Goal: Task Accomplishment & Management: Manage account settings

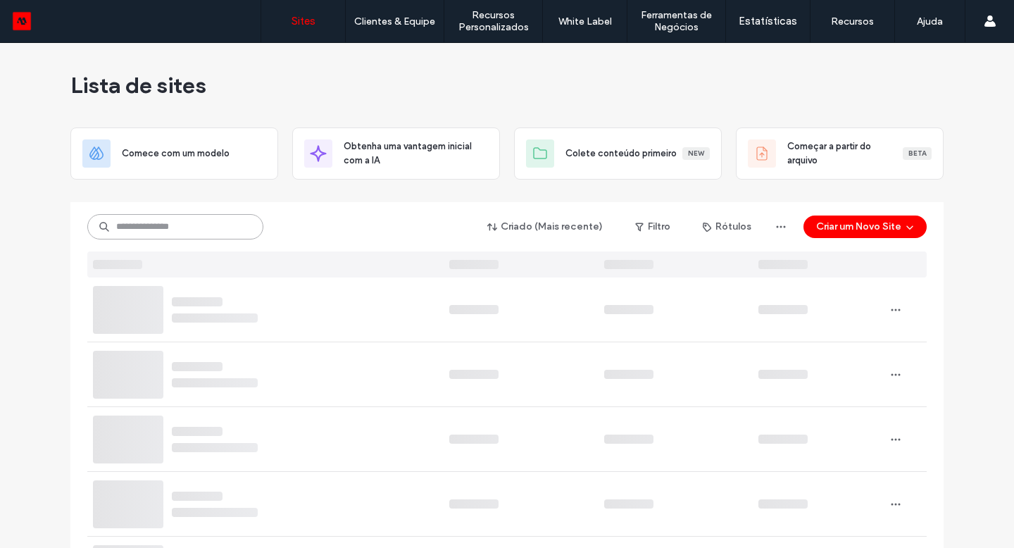
click at [199, 233] on input at bounding box center [175, 226] width 176 height 25
type input "******"
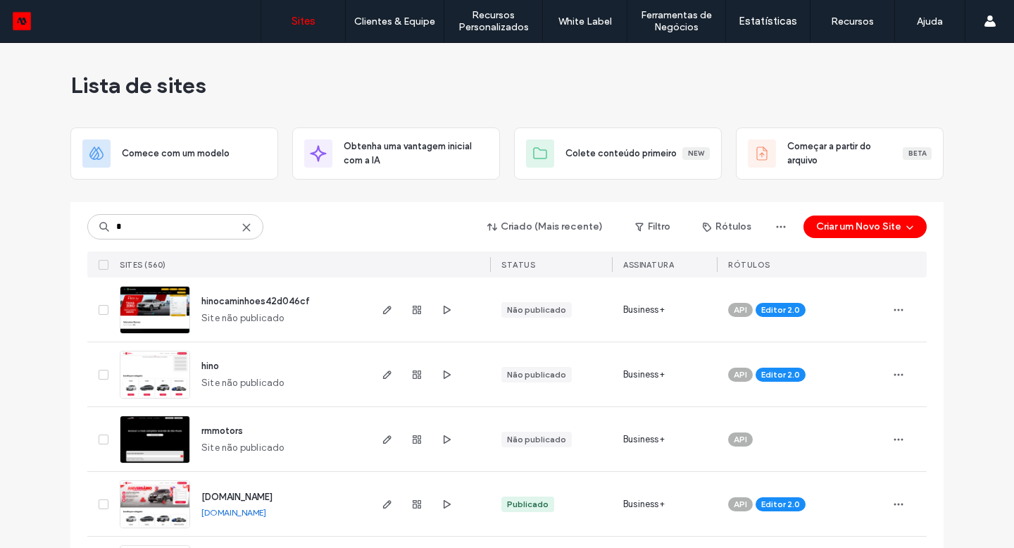
click at [134, 239] on div "* Criado (Mais recente) Filtro Rótulos Criar um Novo Site" at bounding box center [506, 226] width 839 height 27
click at [136, 231] on input "*" at bounding box center [175, 226] width 176 height 25
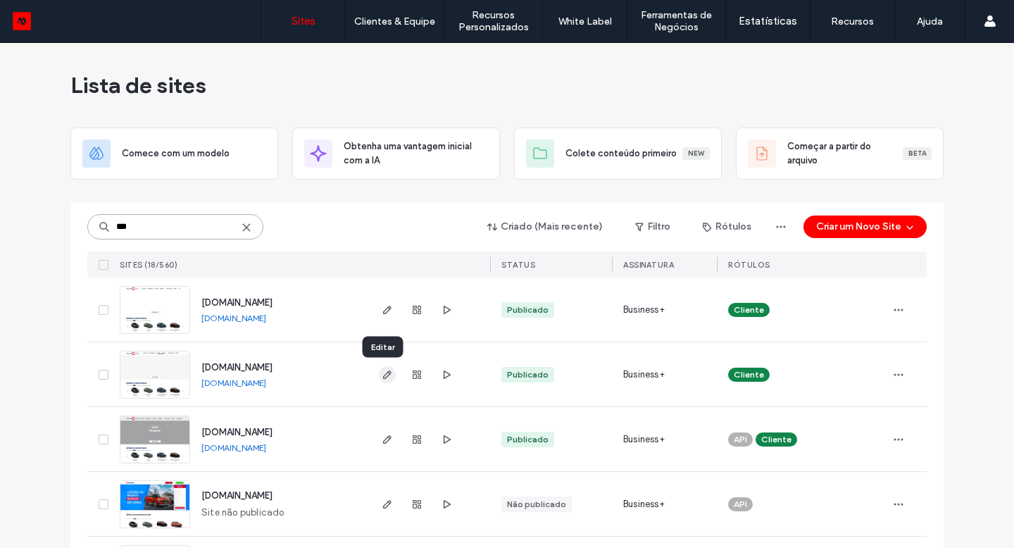
type input "***"
click at [384, 370] on use "button" at bounding box center [387, 374] width 8 height 8
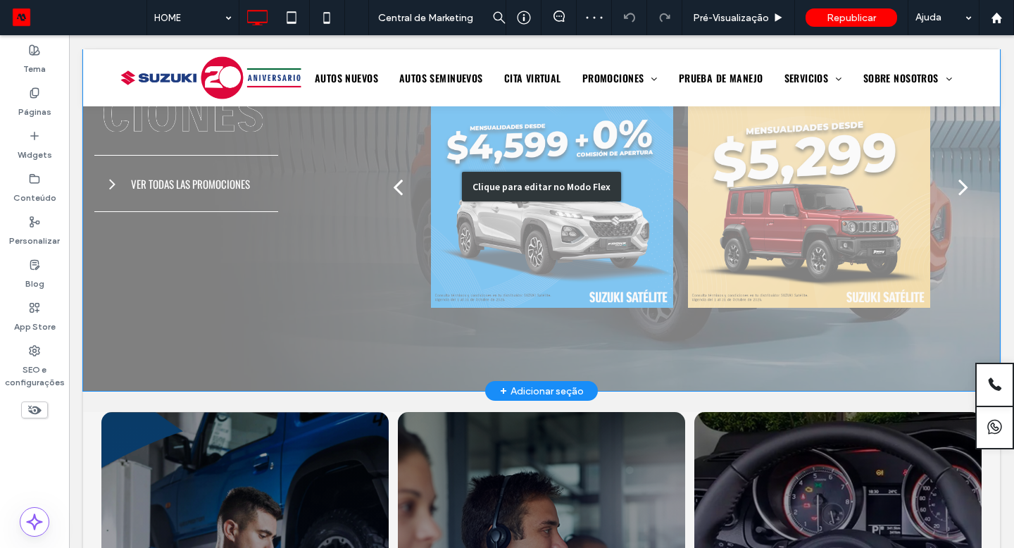
scroll to position [928, 0]
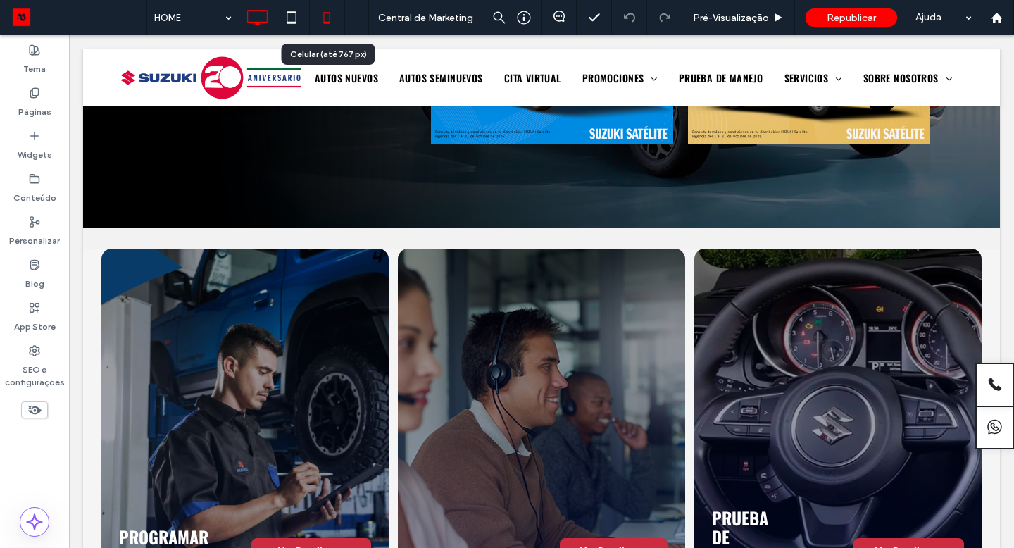
click at [322, 21] on icon at bounding box center [327, 18] width 28 height 28
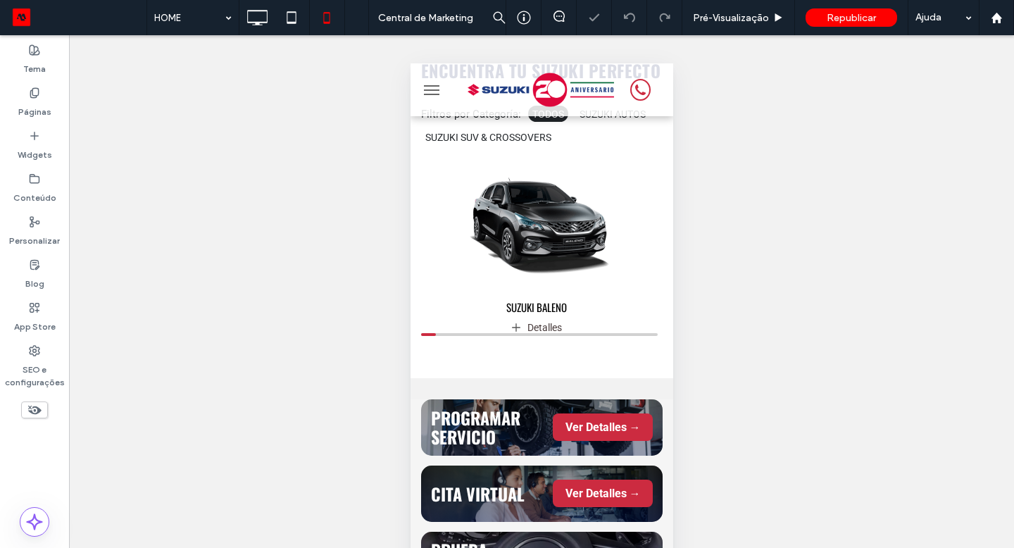
scroll to position [353, 0]
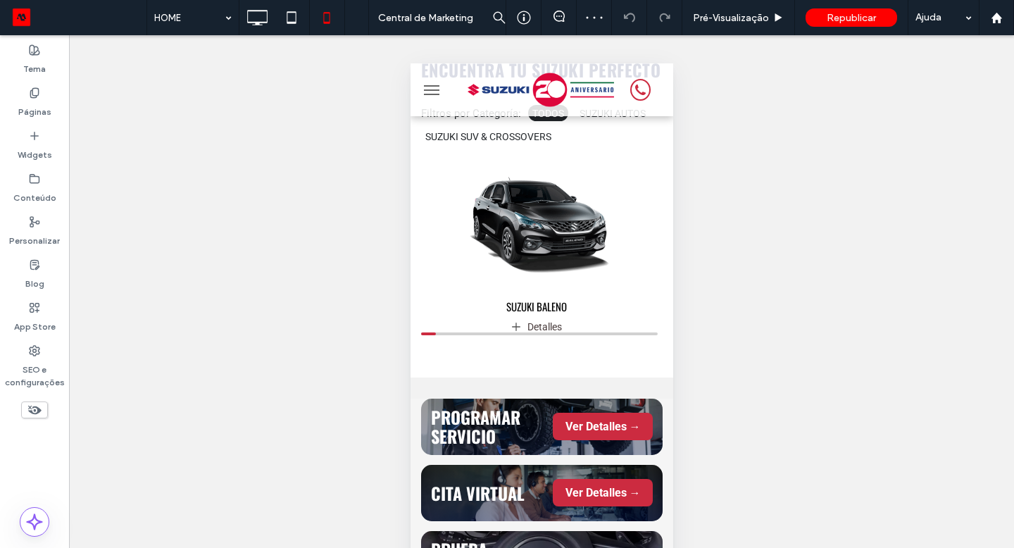
click at [39, 413] on icon at bounding box center [34, 409] width 15 height 15
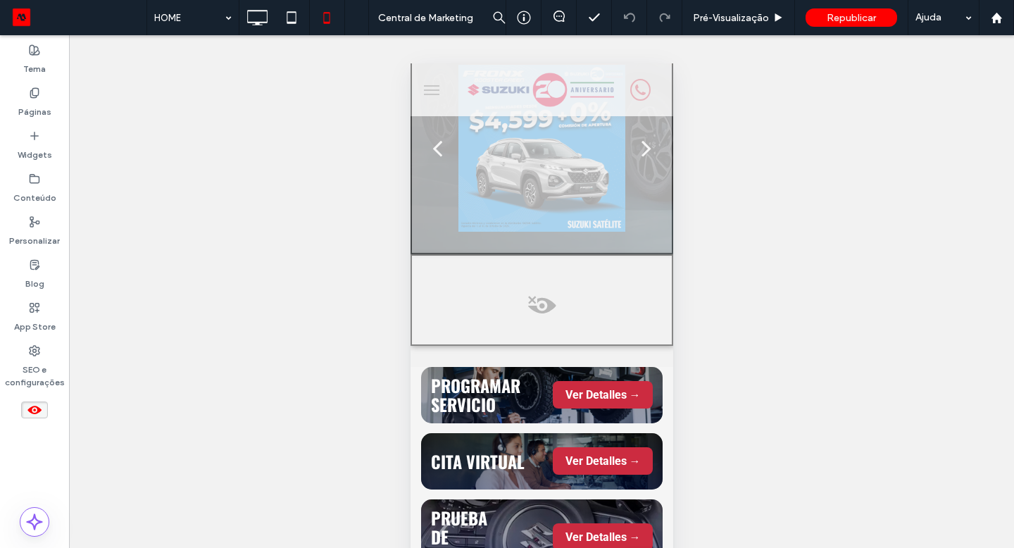
scroll to position [609, 0]
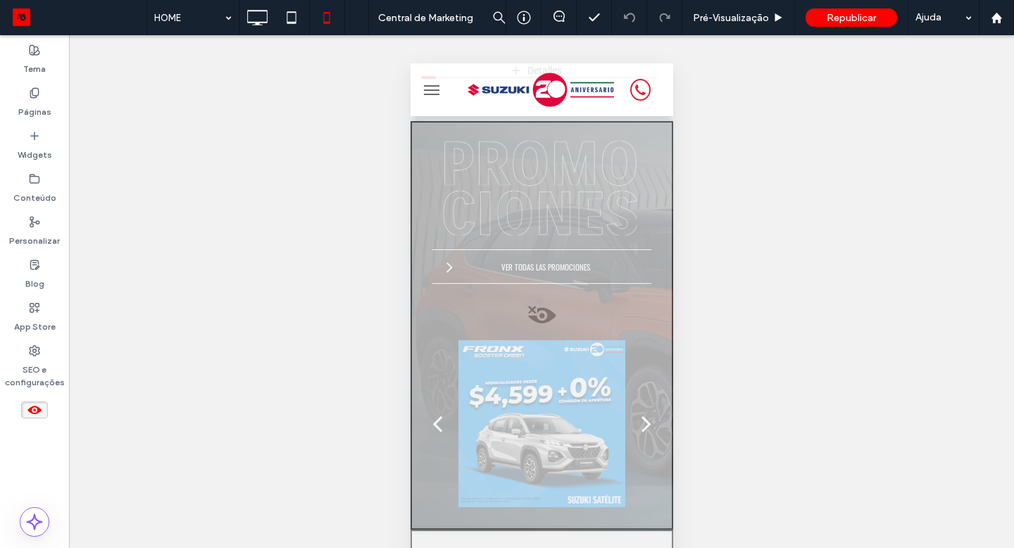
click at [537, 324] on span at bounding box center [541, 319] width 260 height 28
click at [556, 339] on button "Sim" at bounding box center [561, 342] width 44 height 18
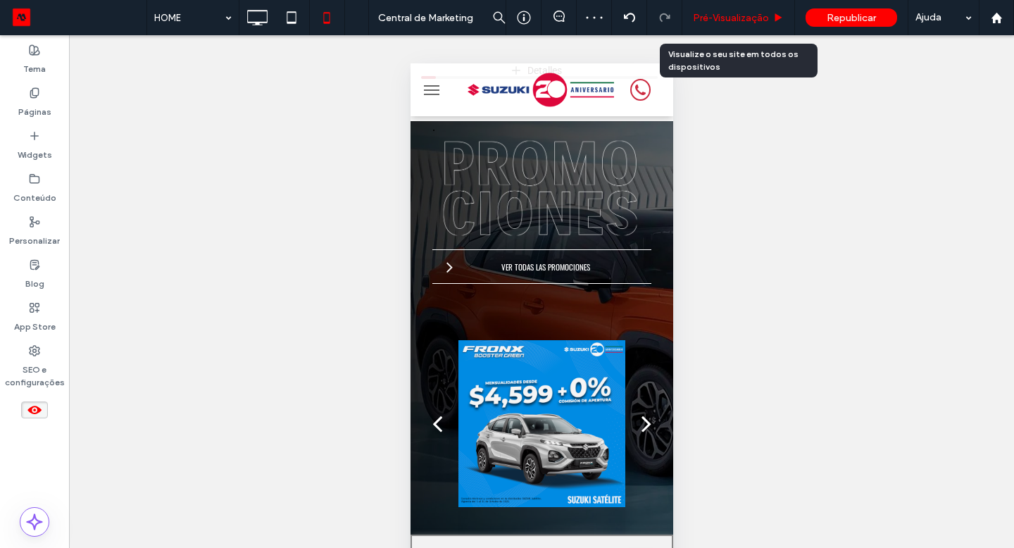
click at [744, 22] on span "Pré-Visualizaçāo" at bounding box center [731, 18] width 76 height 12
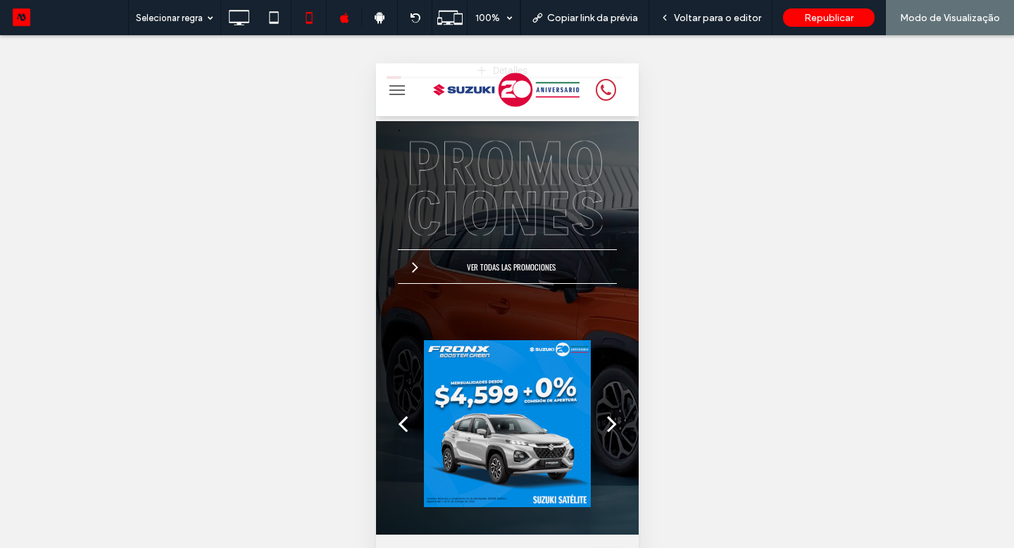
scroll to position [812, 0]
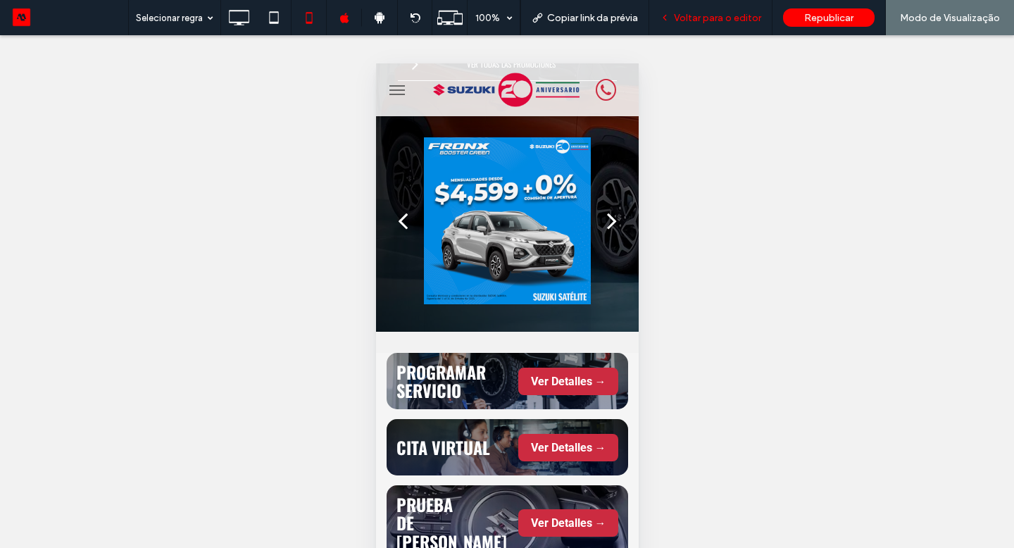
click at [685, 20] on span "Voltar para o editor" at bounding box center [717, 18] width 87 height 12
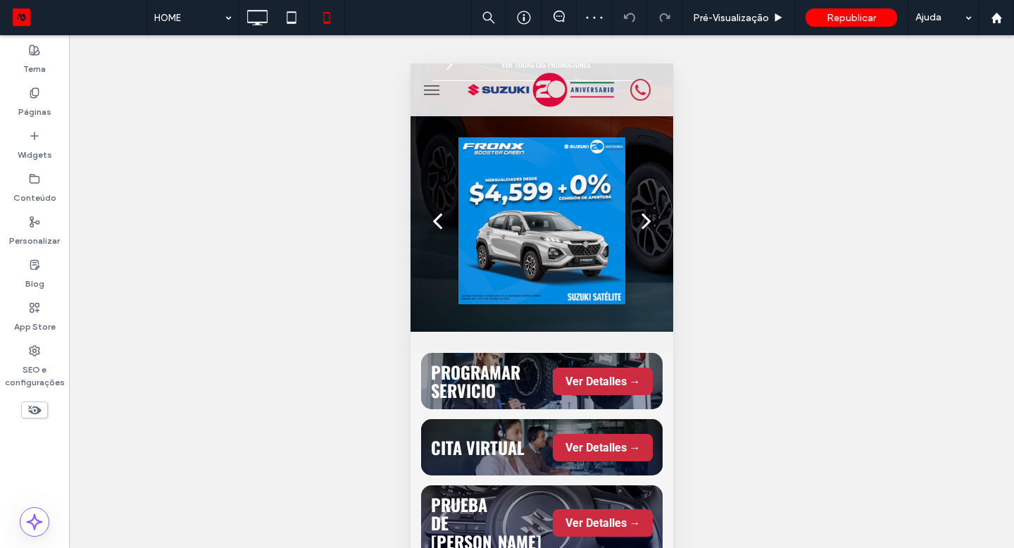
click at [37, 410] on icon at bounding box center [34, 409] width 15 height 15
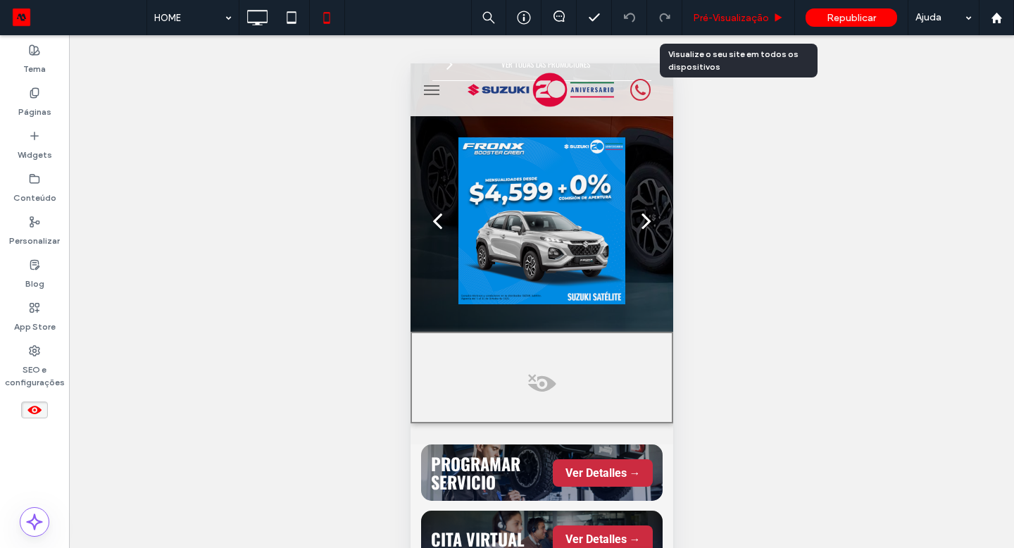
click at [742, 20] on span "Pré-Visualizaçāo" at bounding box center [731, 18] width 76 height 12
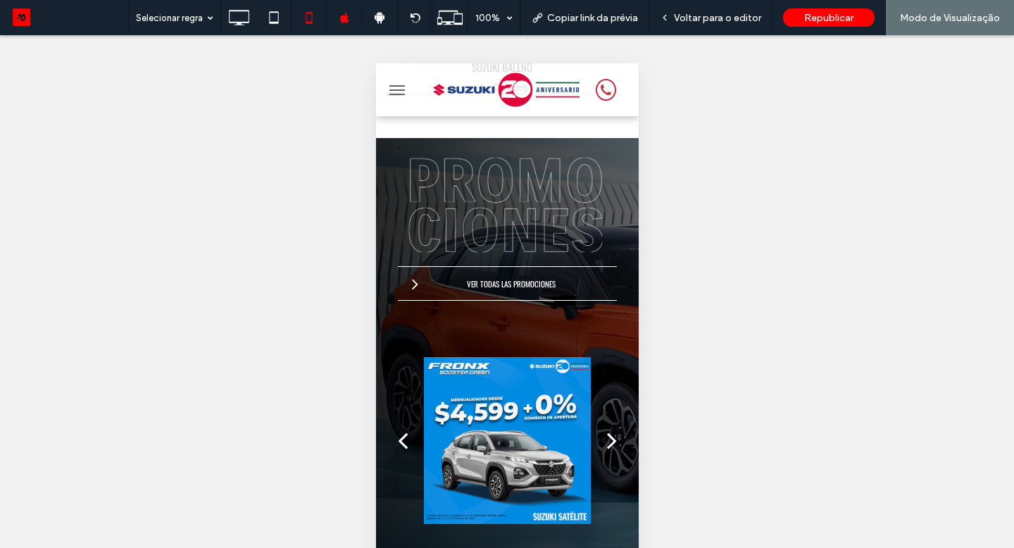
scroll to position [549, 0]
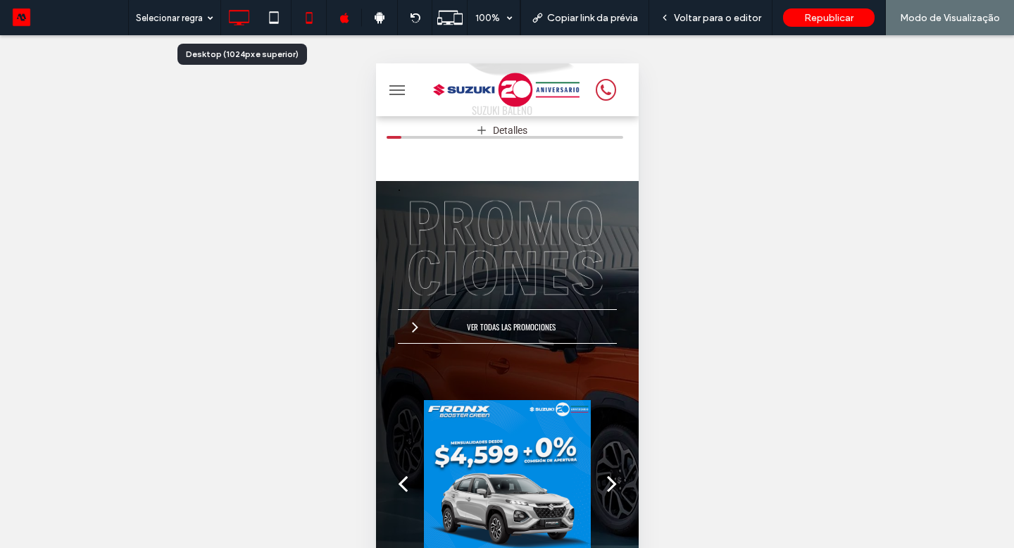
click at [237, 17] on icon at bounding box center [239, 18] width 28 height 28
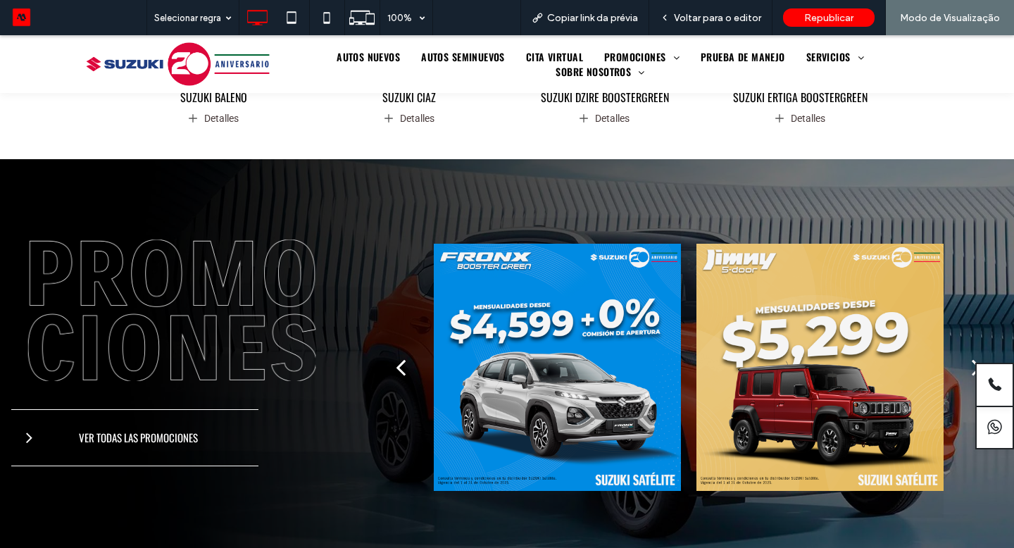
scroll to position [573, 0]
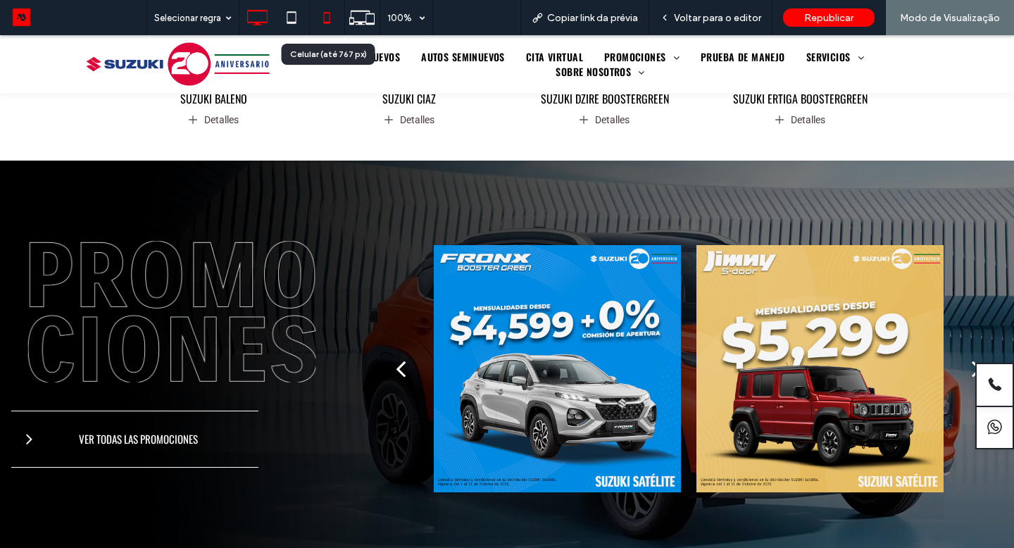
click at [326, 9] on icon at bounding box center [327, 18] width 28 height 28
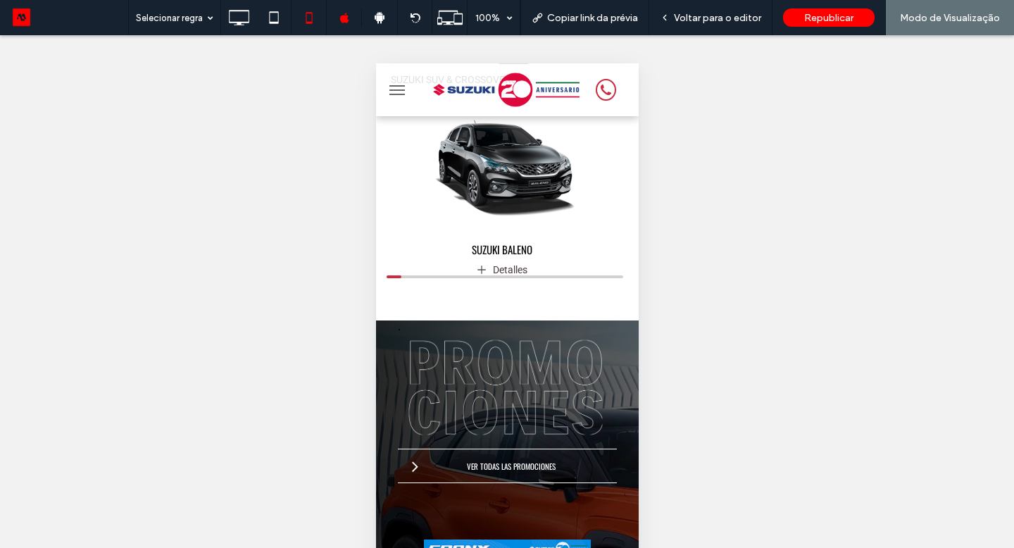
scroll to position [731, 0]
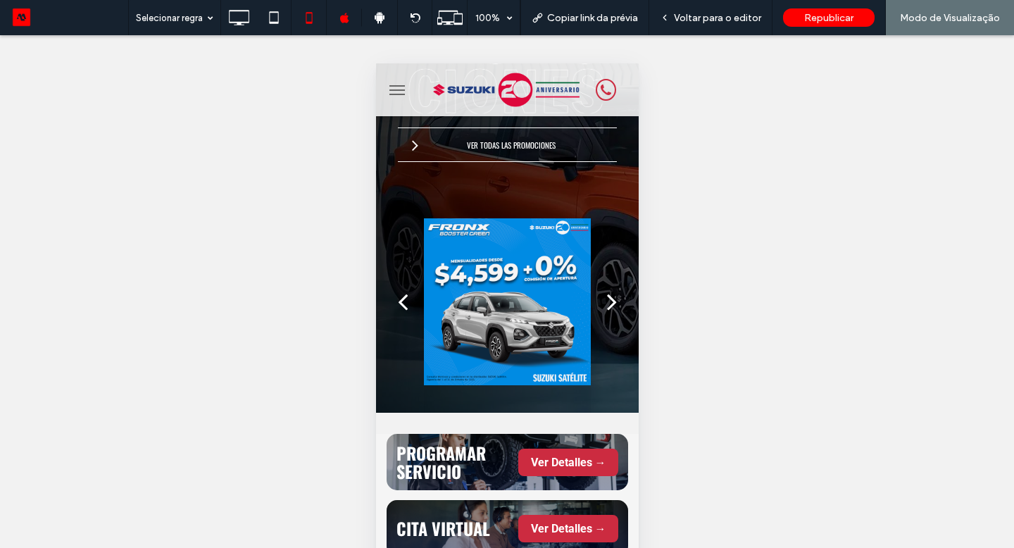
click at [606, 304] on div "next" at bounding box center [611, 301] width 10 height 28
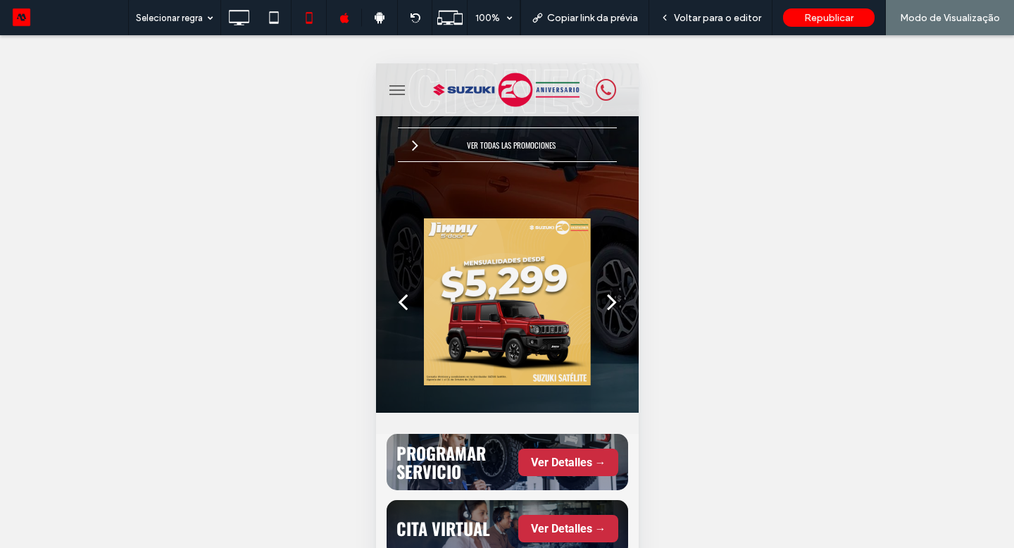
click at [606, 305] on div "next" at bounding box center [611, 301] width 10 height 28
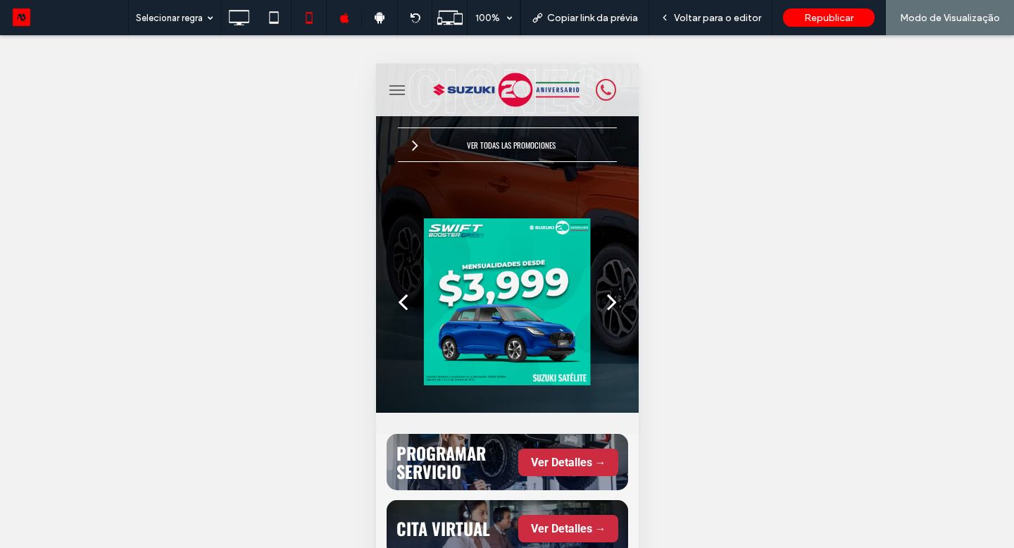
click at [606, 301] on div "next" at bounding box center [611, 301] width 10 height 28
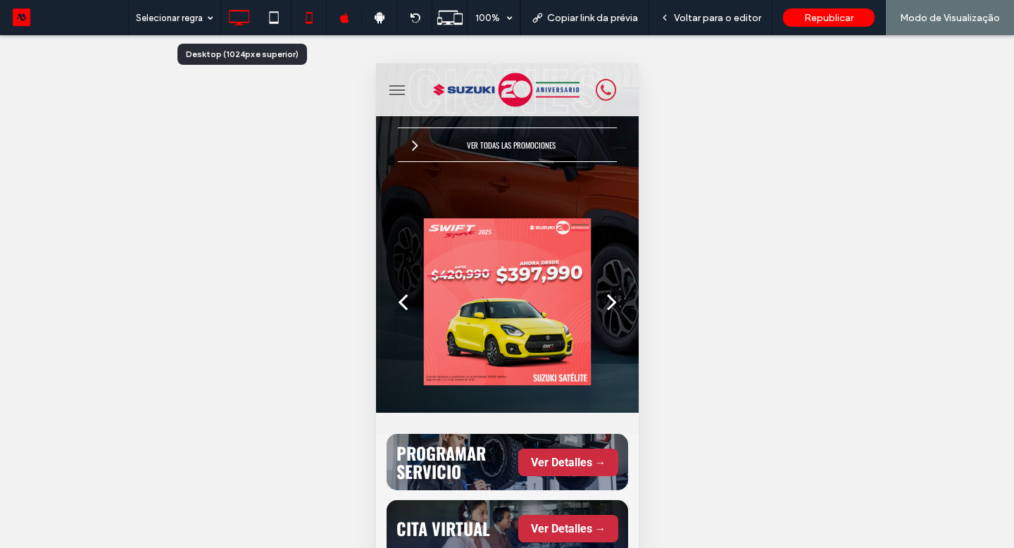
click at [249, 13] on icon at bounding box center [239, 18] width 28 height 28
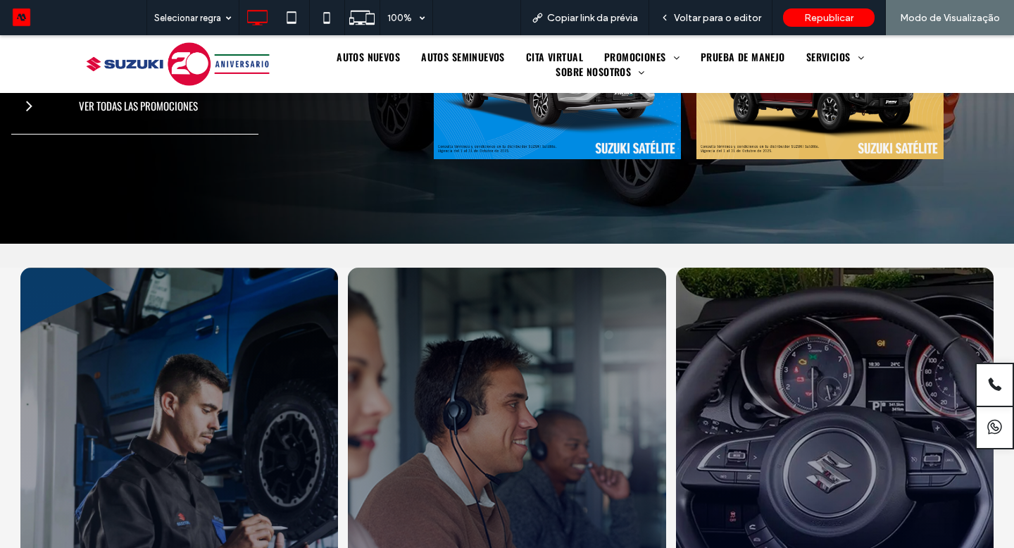
scroll to position [694, 0]
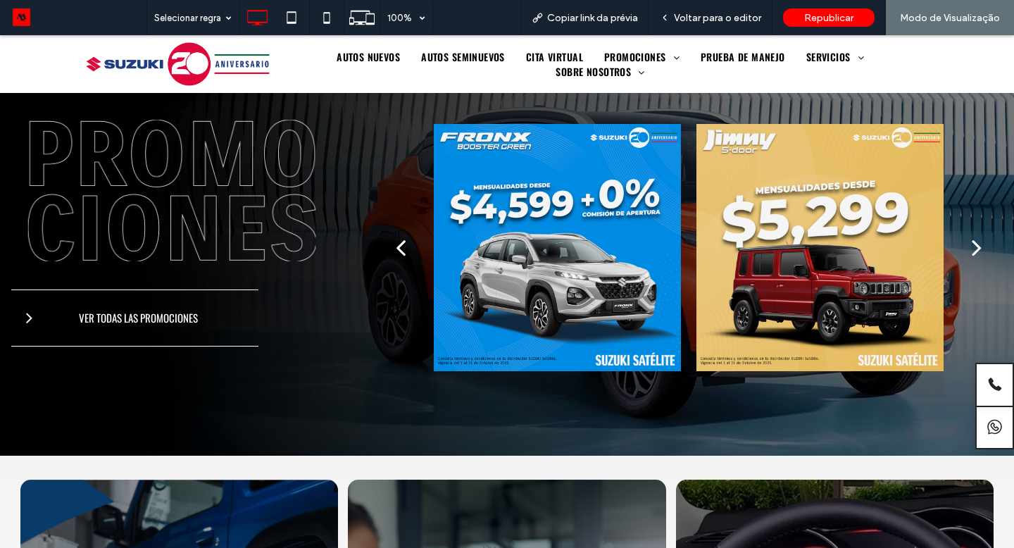
click at [972, 241] on div "next" at bounding box center [977, 247] width 10 height 28
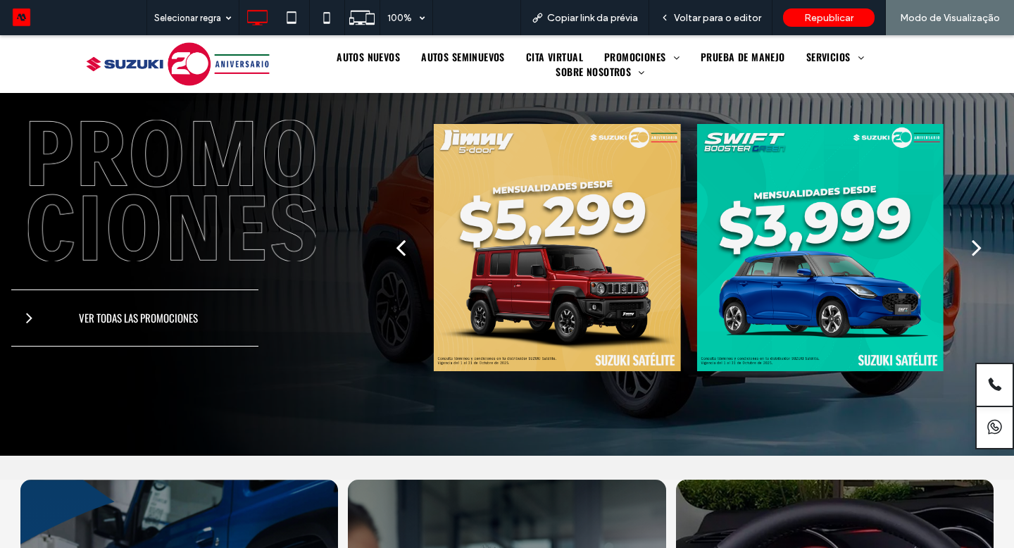
click at [972, 242] on div "next" at bounding box center [977, 247] width 10 height 28
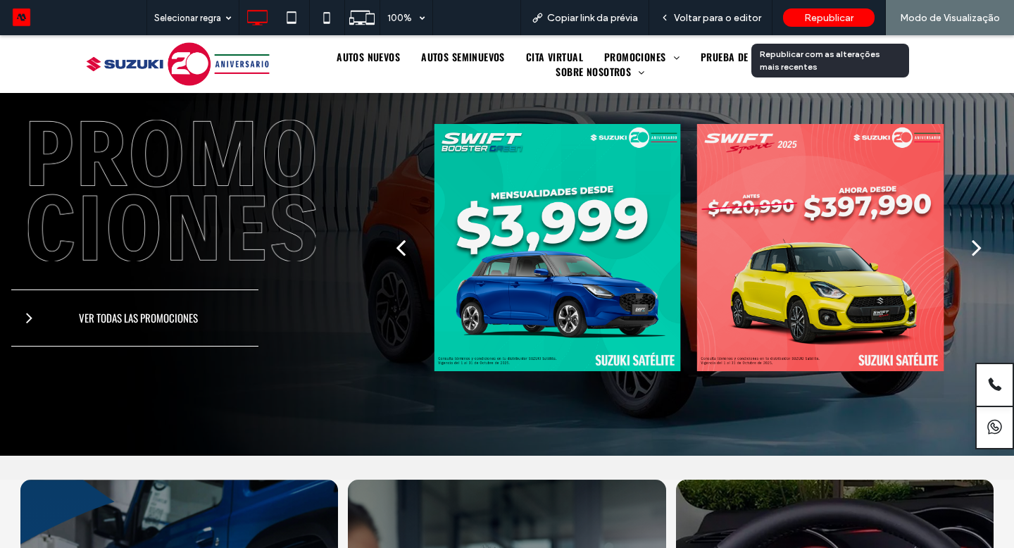
click at [798, 17] on div "Republicar" at bounding box center [829, 17] width 92 height 18
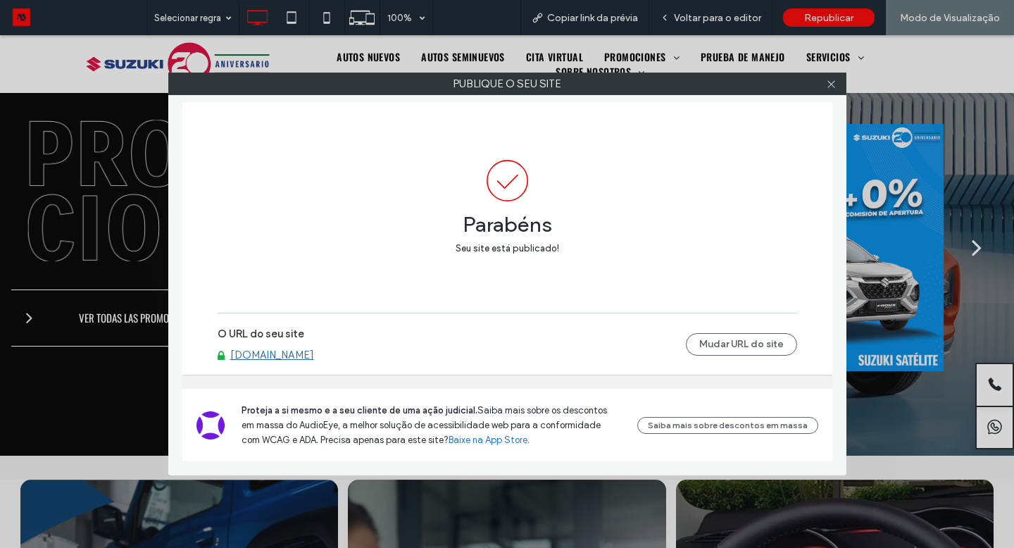
click at [737, 18] on div "Publique o seu site Parabéns Seu site está publicado! O URL do seu site www.suz…" at bounding box center [507, 274] width 1014 height 548
click at [287, 356] on link "www.suzukisatelite.com.mx" at bounding box center [272, 355] width 84 height 13
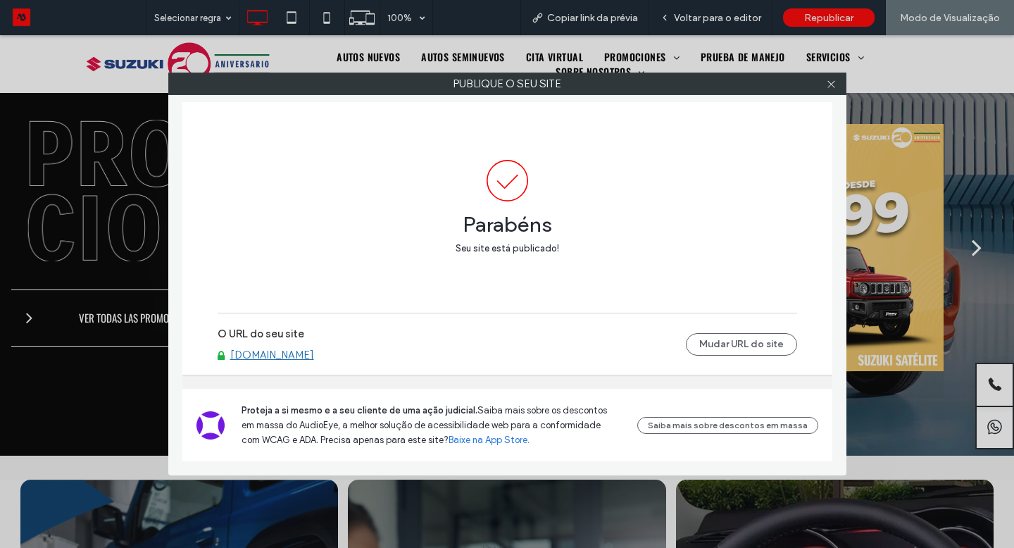
click at [837, 88] on div at bounding box center [831, 83] width 21 height 21
click at [830, 83] on icon at bounding box center [831, 84] width 11 height 11
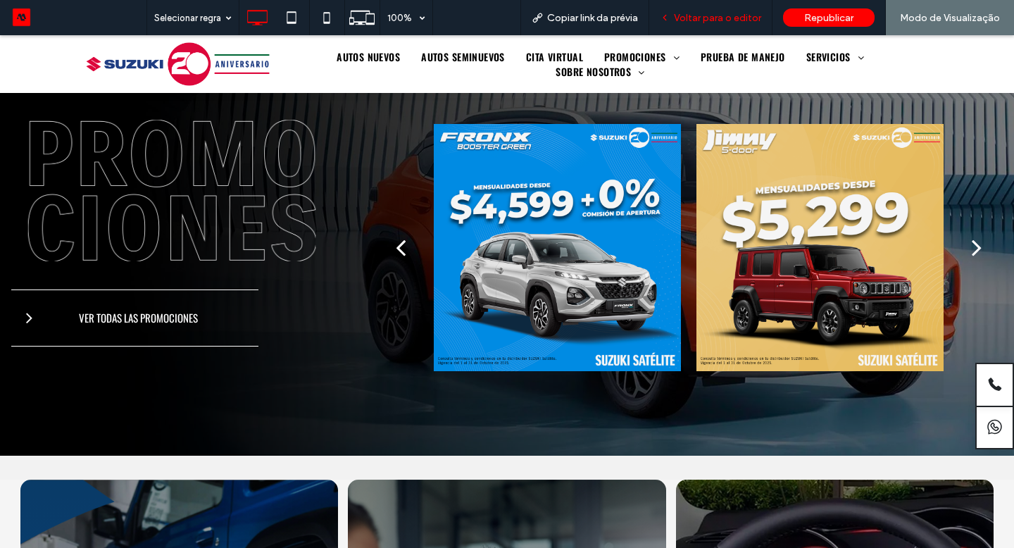
click at [737, 26] on div "Voltar para o editor" at bounding box center [710, 17] width 123 height 35
click at [738, 20] on span "Voltar para o editor" at bounding box center [717, 18] width 87 height 12
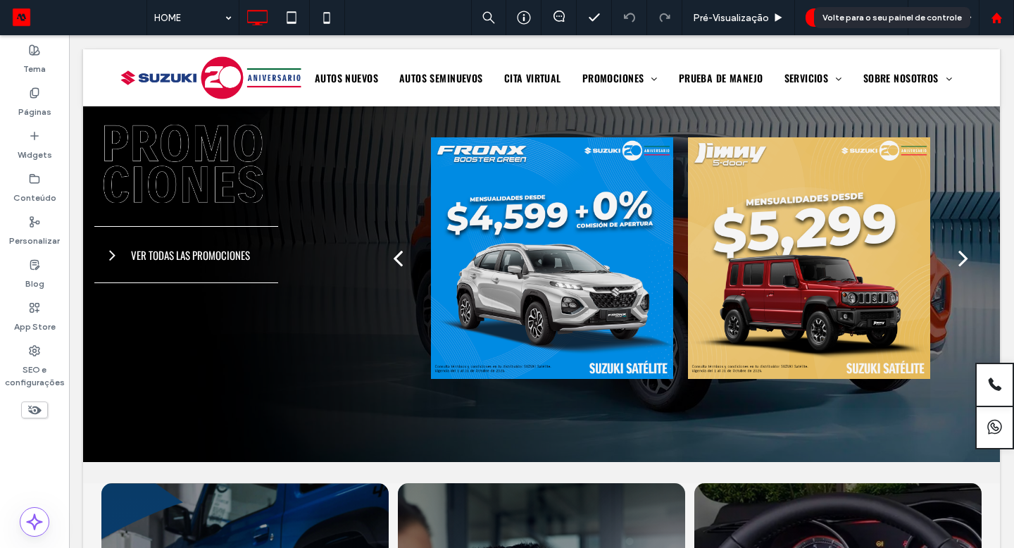
click at [997, 17] on use at bounding box center [996, 17] width 11 height 11
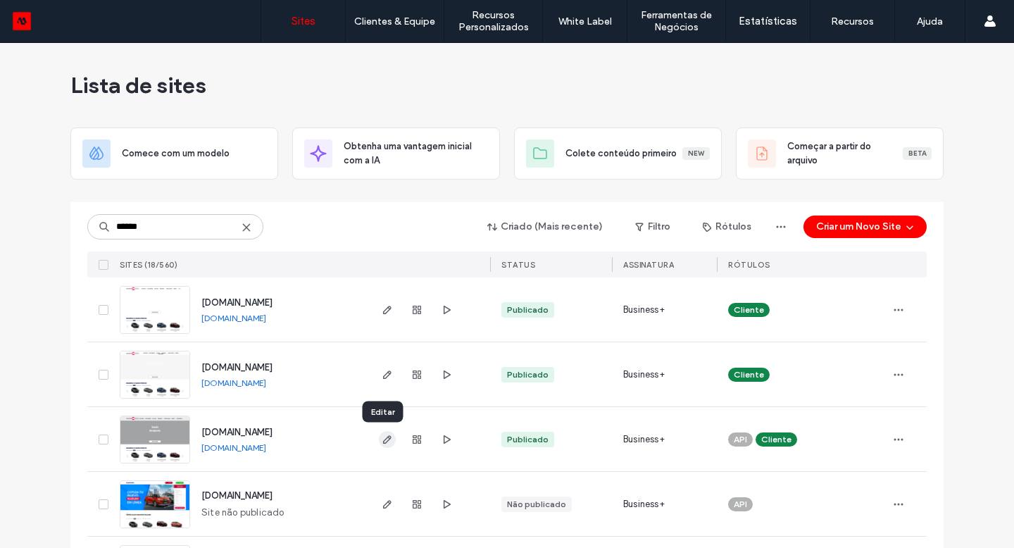
type input "******"
click at [383, 442] on use "button" at bounding box center [387, 439] width 8 height 8
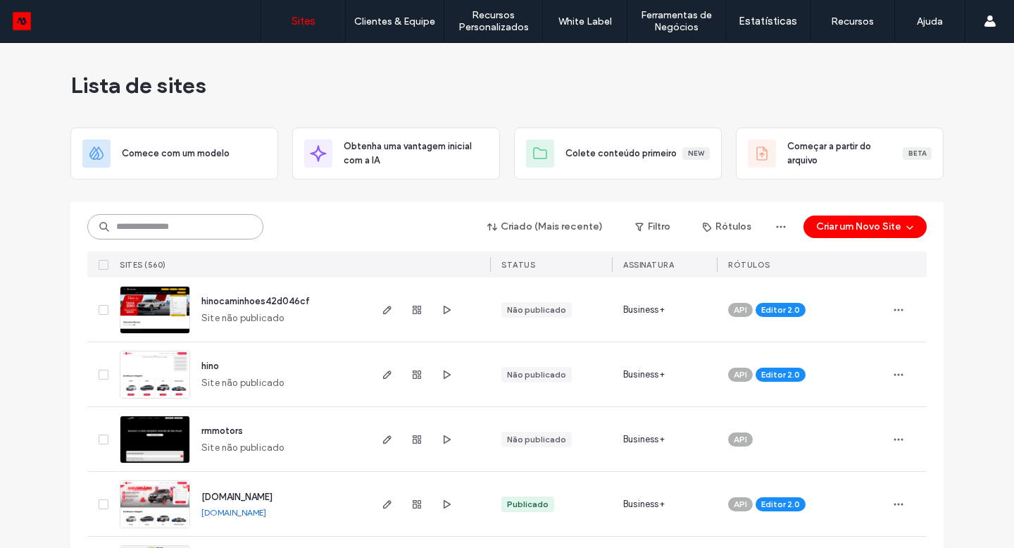
click at [228, 218] on input at bounding box center [175, 226] width 176 height 25
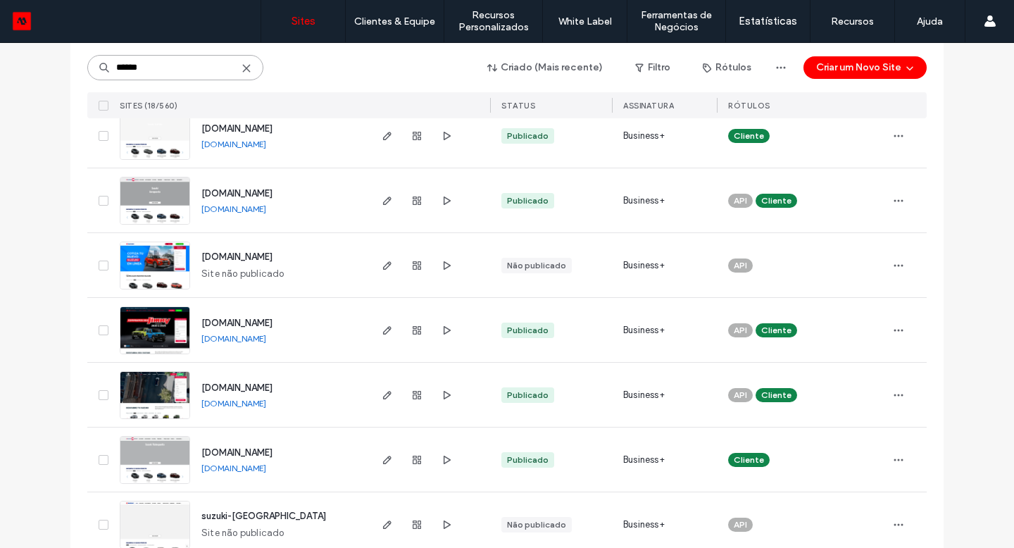
scroll to position [265, 0]
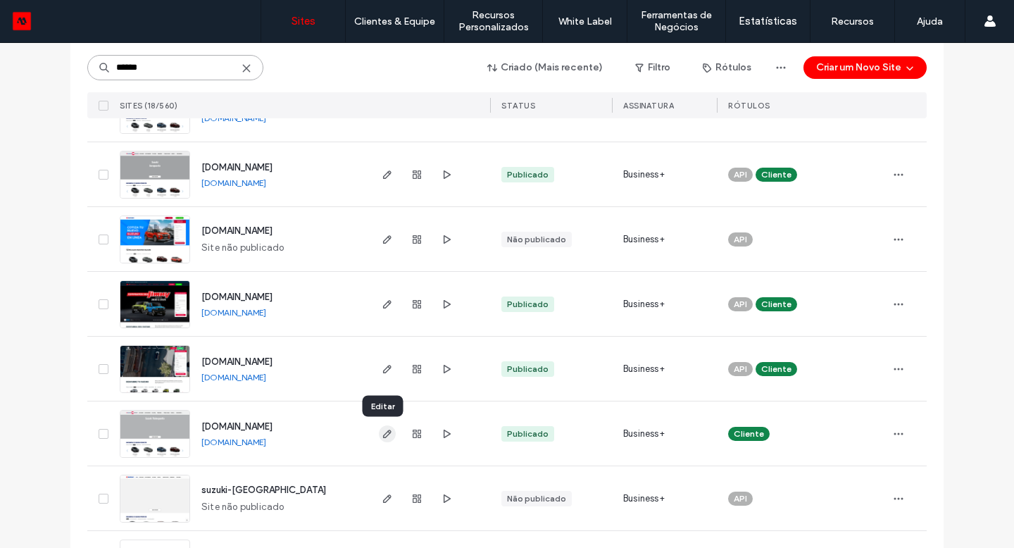
type input "******"
click at [385, 436] on icon "button" at bounding box center [387, 433] width 11 height 11
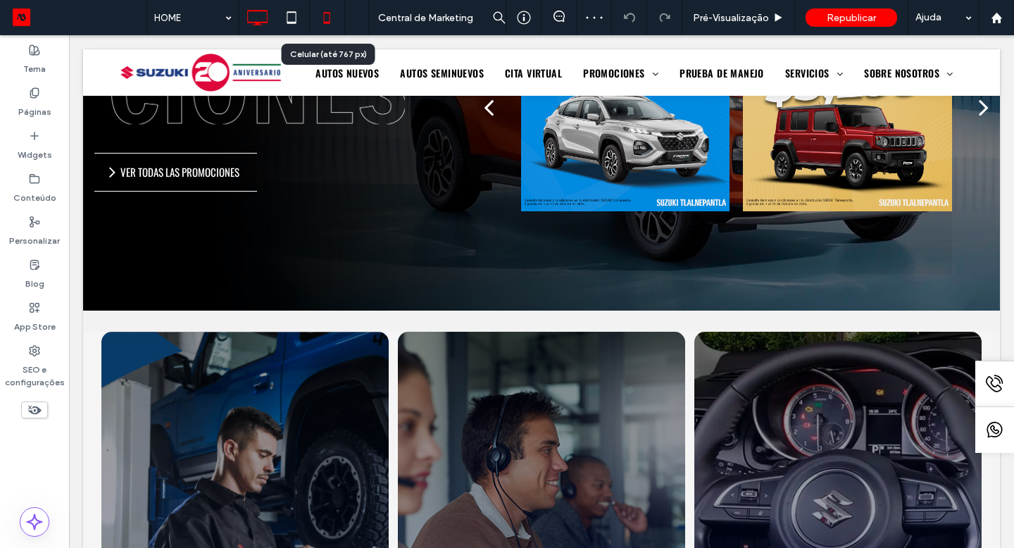
click at [329, 22] on use at bounding box center [327, 17] width 6 height 11
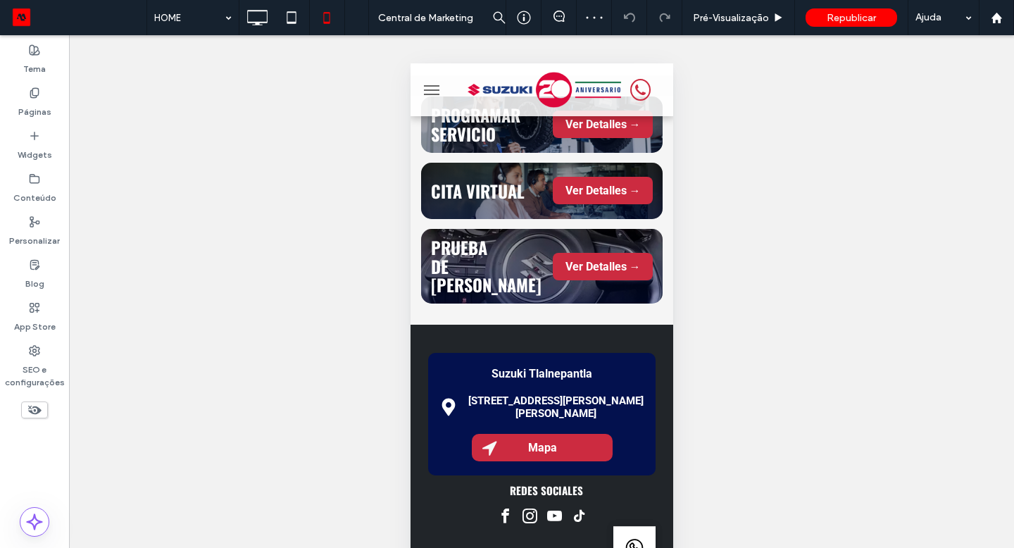
scroll to position [703, 0]
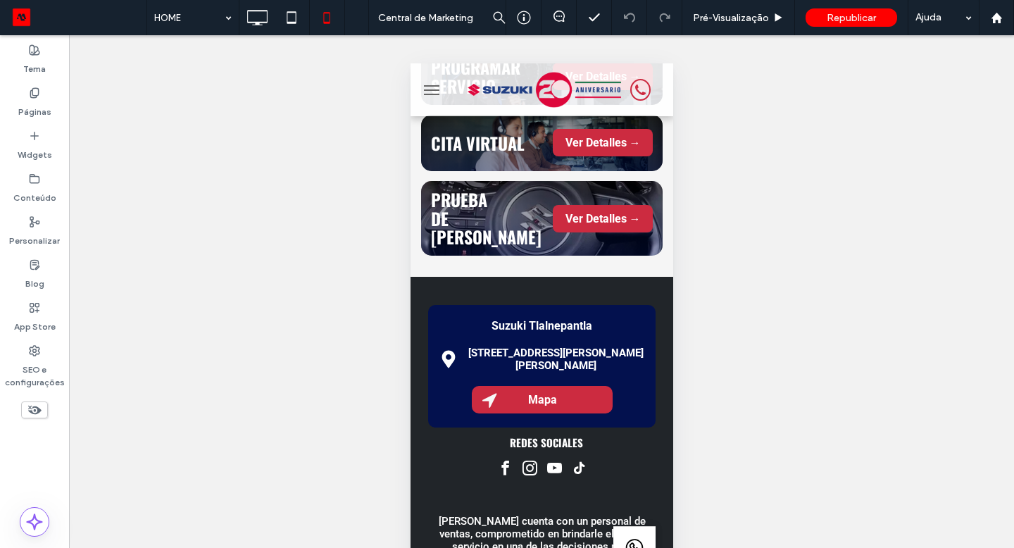
click at [33, 418] on div at bounding box center [34, 409] width 69 height 31
click at [43, 411] on span at bounding box center [34, 409] width 27 height 17
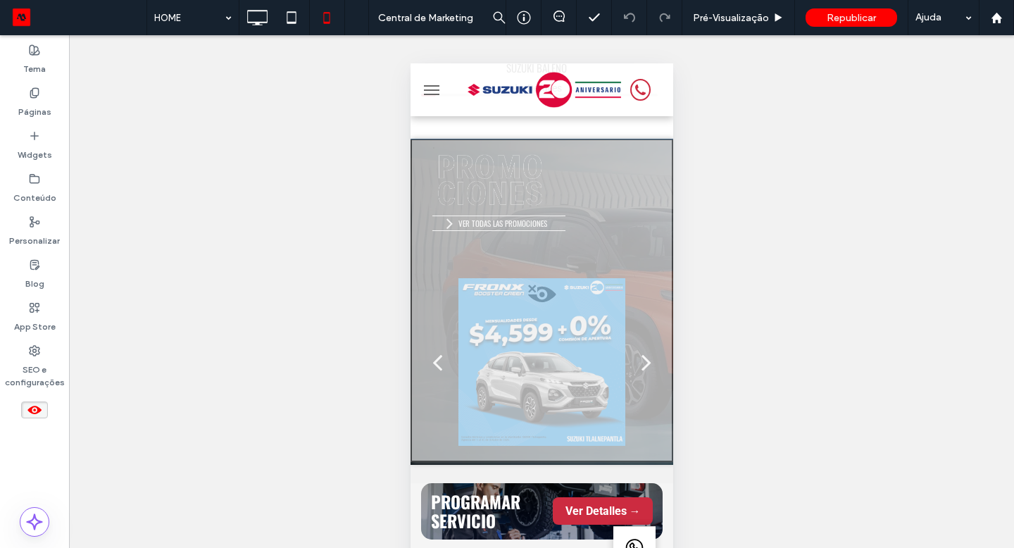
scroll to position [407, 0]
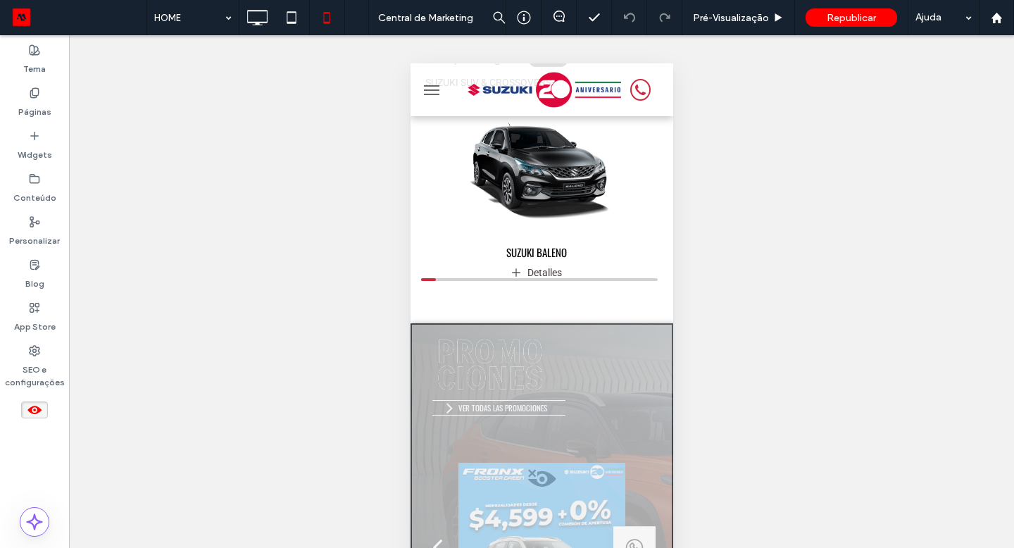
click at [540, 492] on span at bounding box center [541, 482] width 260 height 28
click at [575, 513] on button "Sim" at bounding box center [564, 510] width 44 height 18
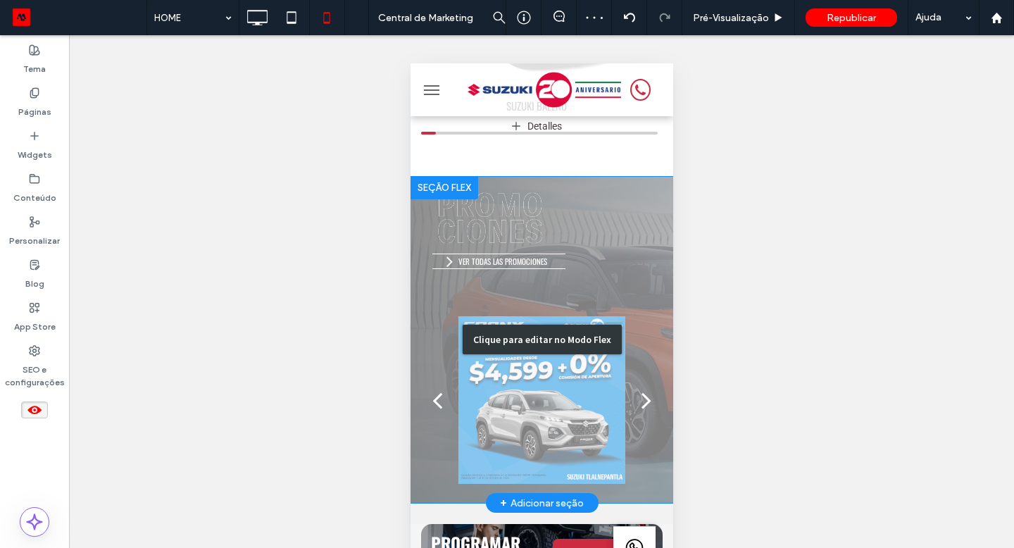
scroll to position [556, 0]
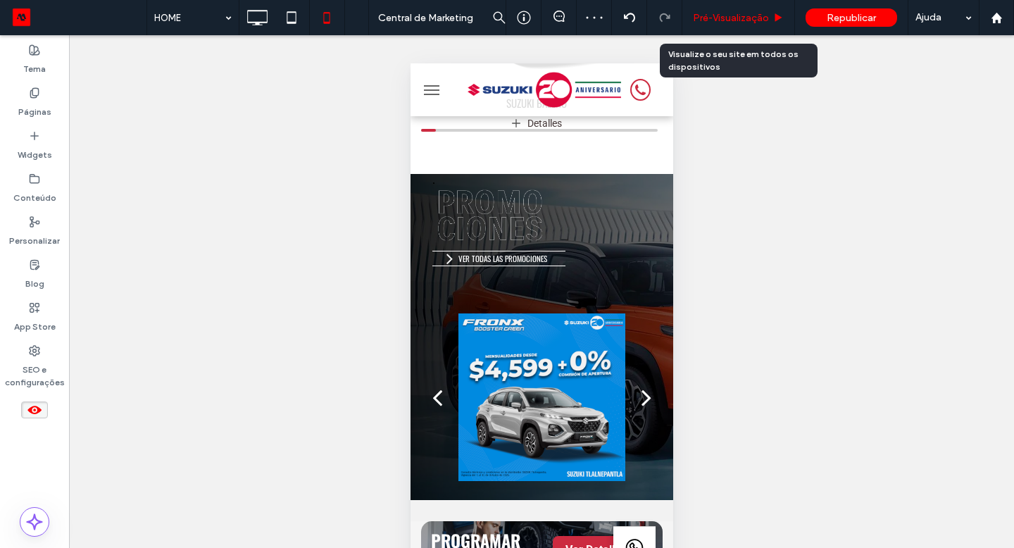
click at [716, 20] on span "Pré-Visualizaçāo" at bounding box center [731, 18] width 76 height 12
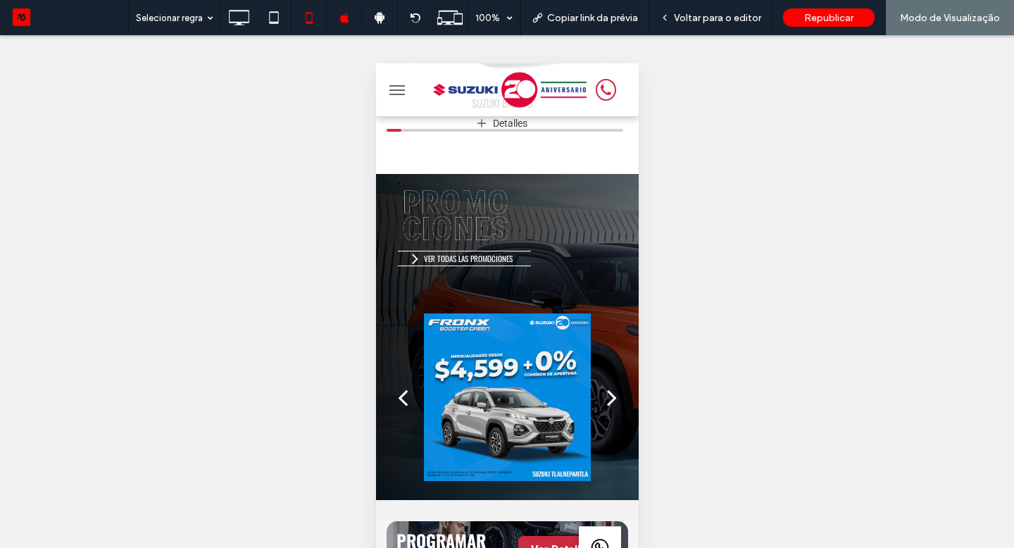
click at [606, 396] on div "next" at bounding box center [611, 397] width 10 height 28
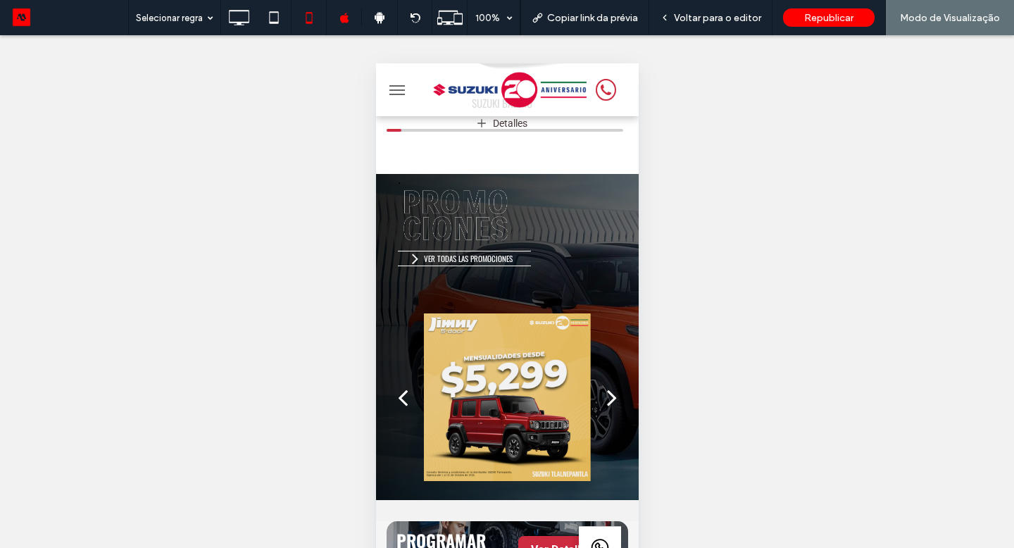
click at [606, 403] on div "next" at bounding box center [611, 397] width 10 height 28
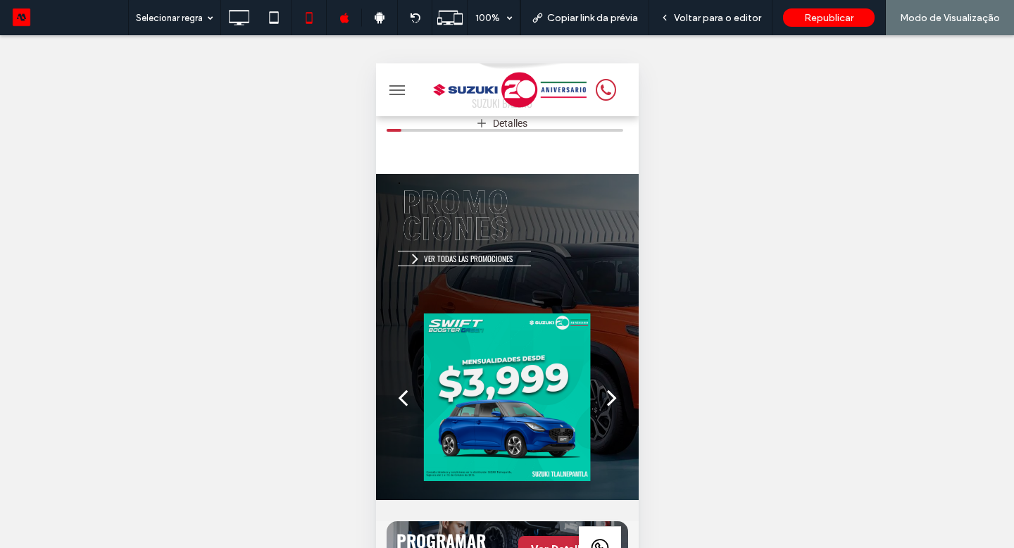
click at [454, 261] on span "VER TODAS LAS PROMOCIONES" at bounding box center [467, 258] width 89 height 11
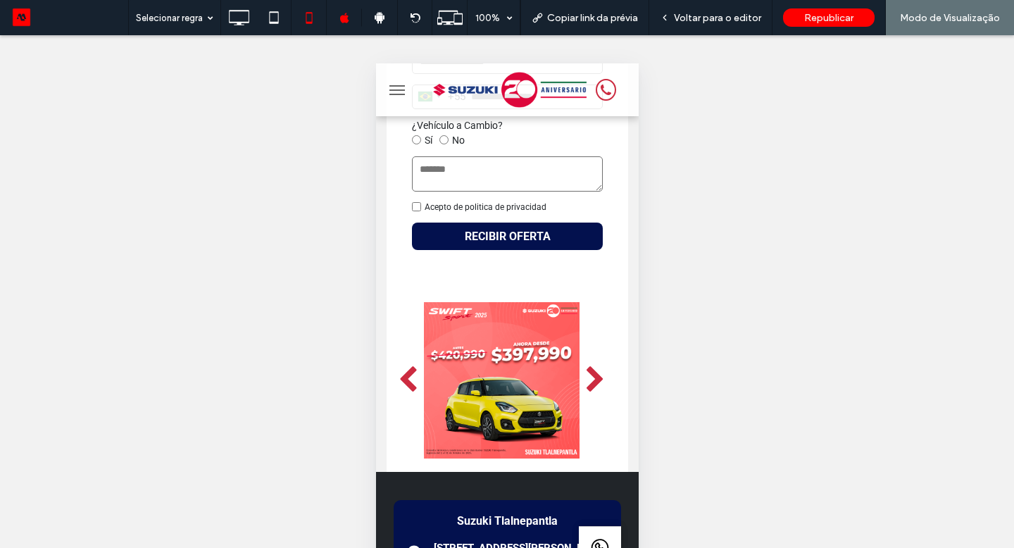
scroll to position [497, 0]
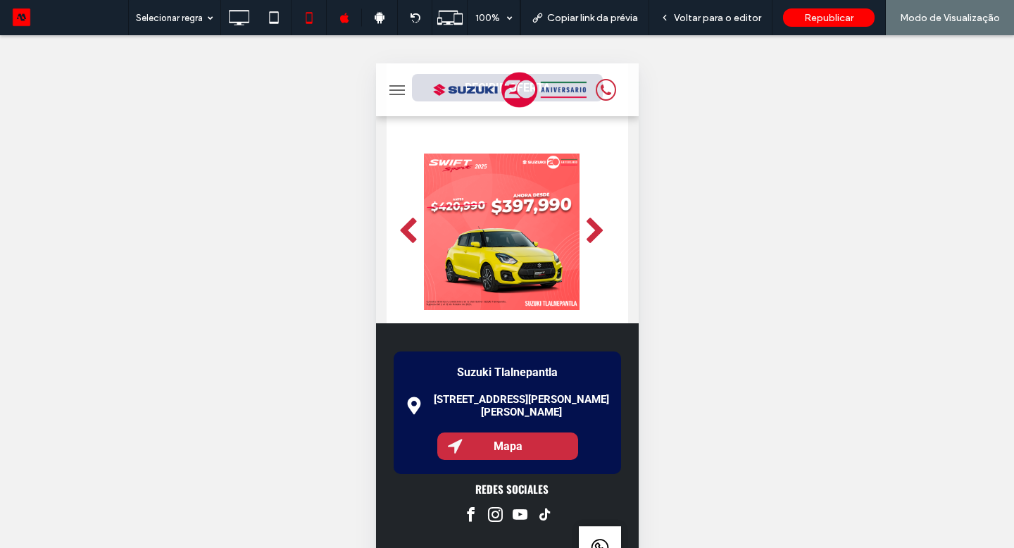
click at [589, 227] on div "next" at bounding box center [595, 232] width 20 height 28
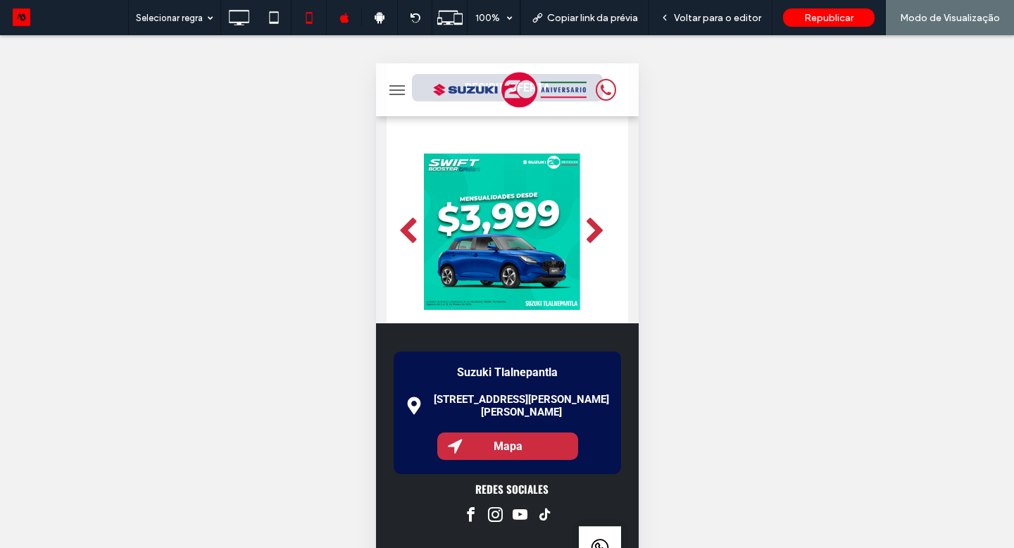
click at [589, 227] on div "next" at bounding box center [595, 232] width 20 height 28
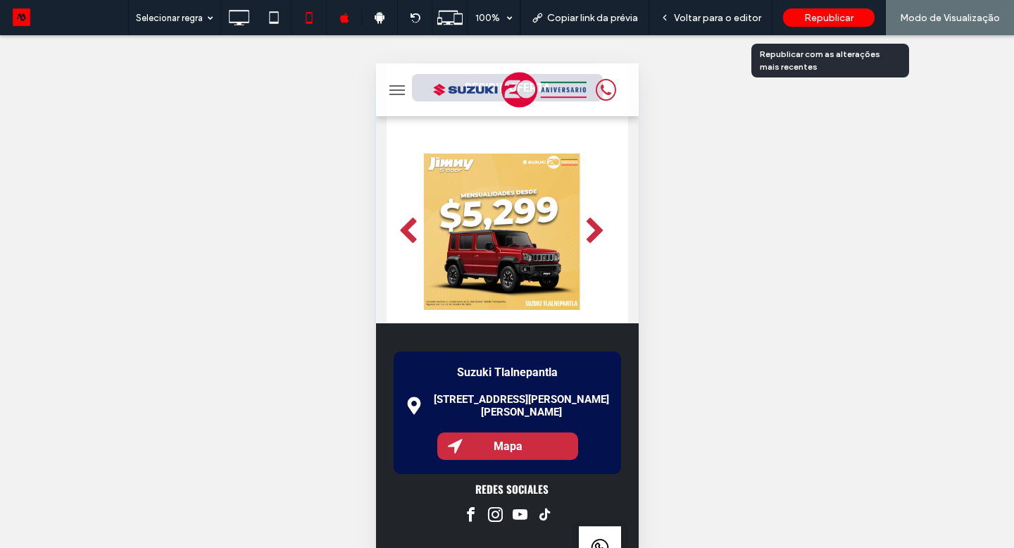
click at [813, 20] on span "Republicar" at bounding box center [828, 18] width 49 height 12
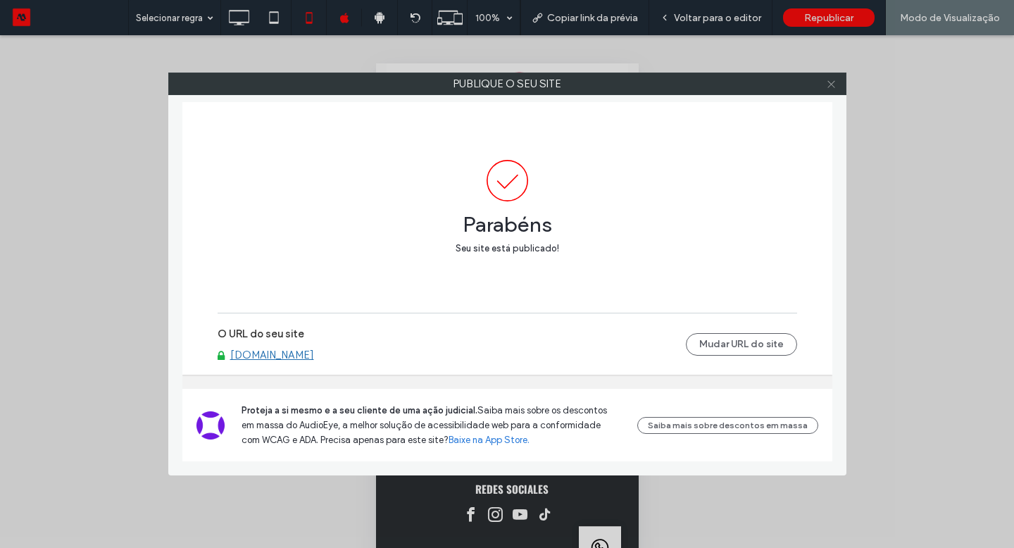
click at [832, 86] on icon at bounding box center [831, 84] width 11 height 11
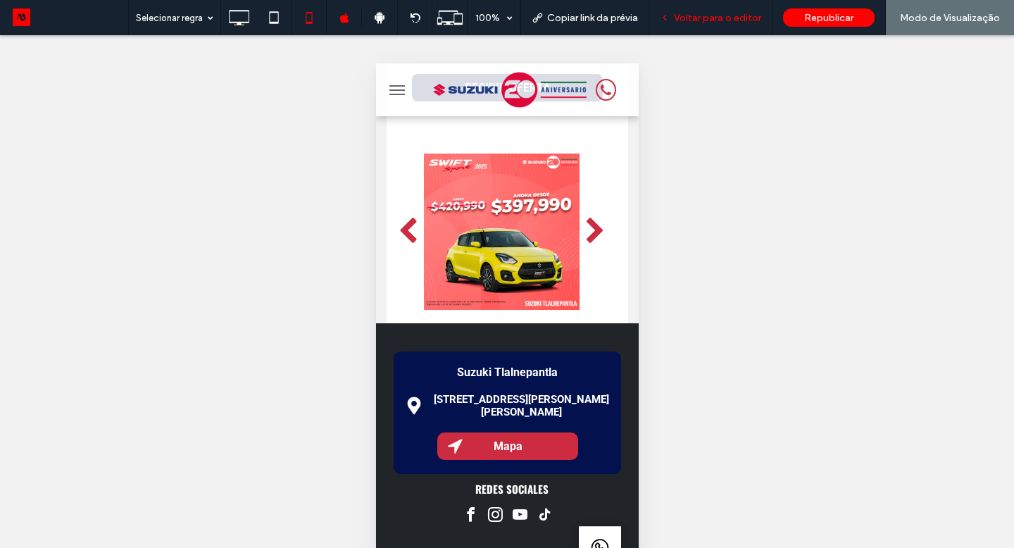
click at [749, 23] on span "Voltar para o editor" at bounding box center [717, 18] width 87 height 12
